Goal: Task Accomplishment & Management: Use online tool/utility

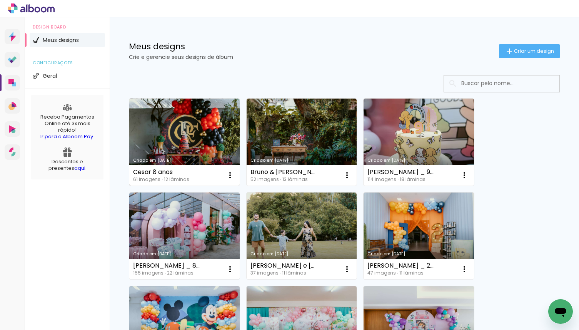
click at [189, 132] on link "Criado em [DATE]" at bounding box center [184, 141] width 110 height 87
